Goal: Navigation & Orientation: Find specific page/section

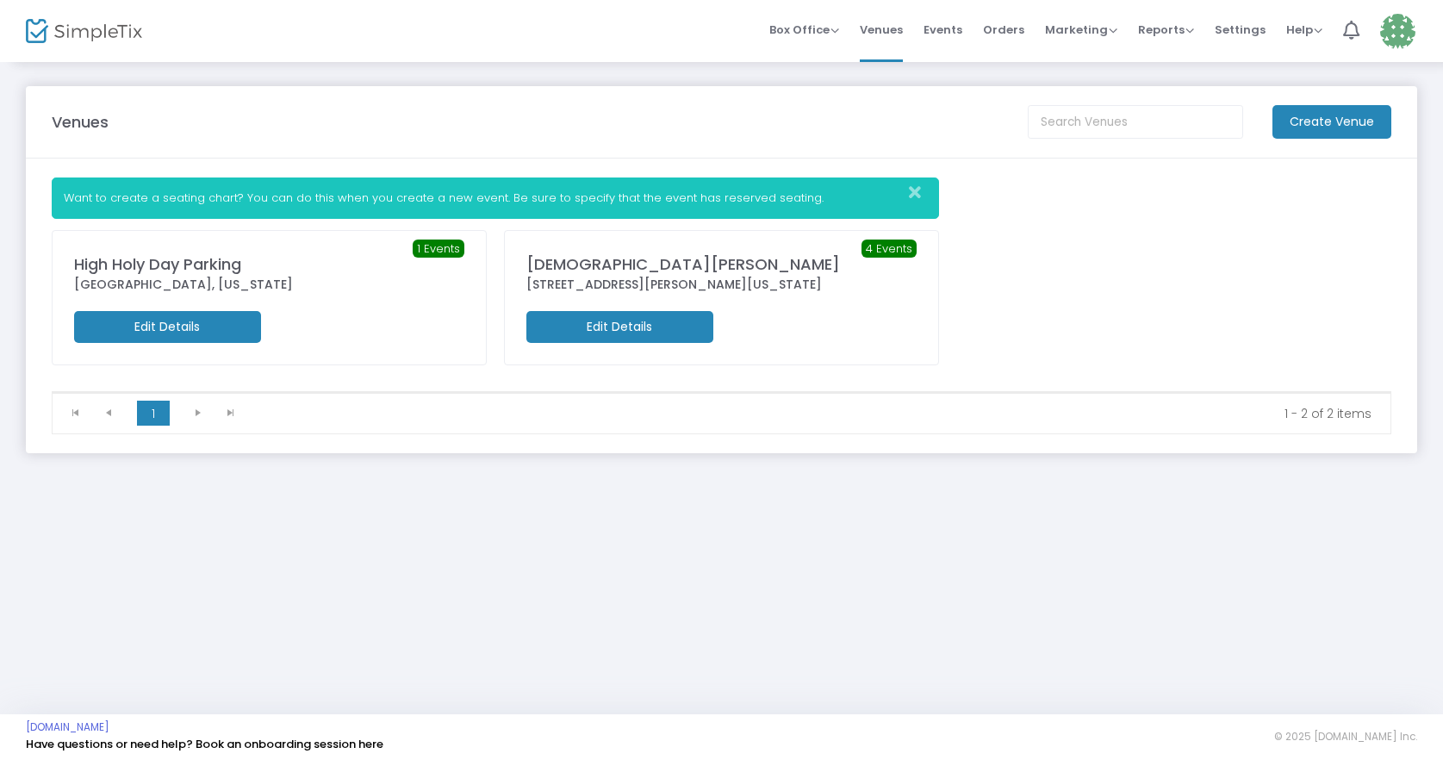
click at [1063, 275] on div "1 Events High [GEOGRAPHIC_DATA] [GEOGRAPHIC_DATA], [US_STATE] Edit Details 4 Ev…" at bounding box center [721, 310] width 1357 height 161
click at [874, 116] on div "Venues" at bounding box center [531, 121] width 976 height 23
click at [941, 32] on span "Events" at bounding box center [943, 30] width 39 height 44
